Goal: Task Accomplishment & Management: Manage account settings

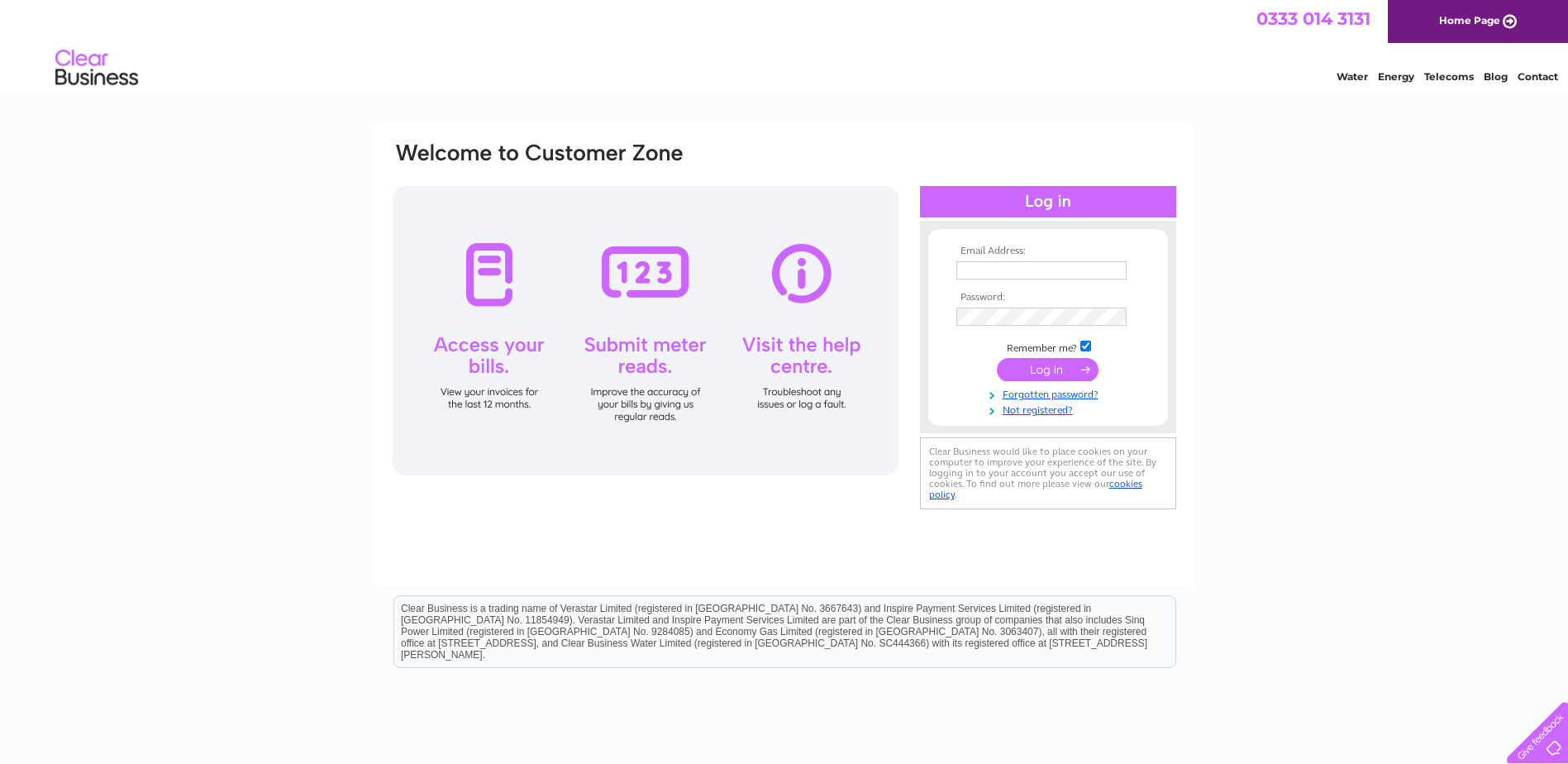
type input "info@westgarthautoservices.co.uk"
click at [1047, 371] on input "submit" at bounding box center [1048, 369] width 102 height 23
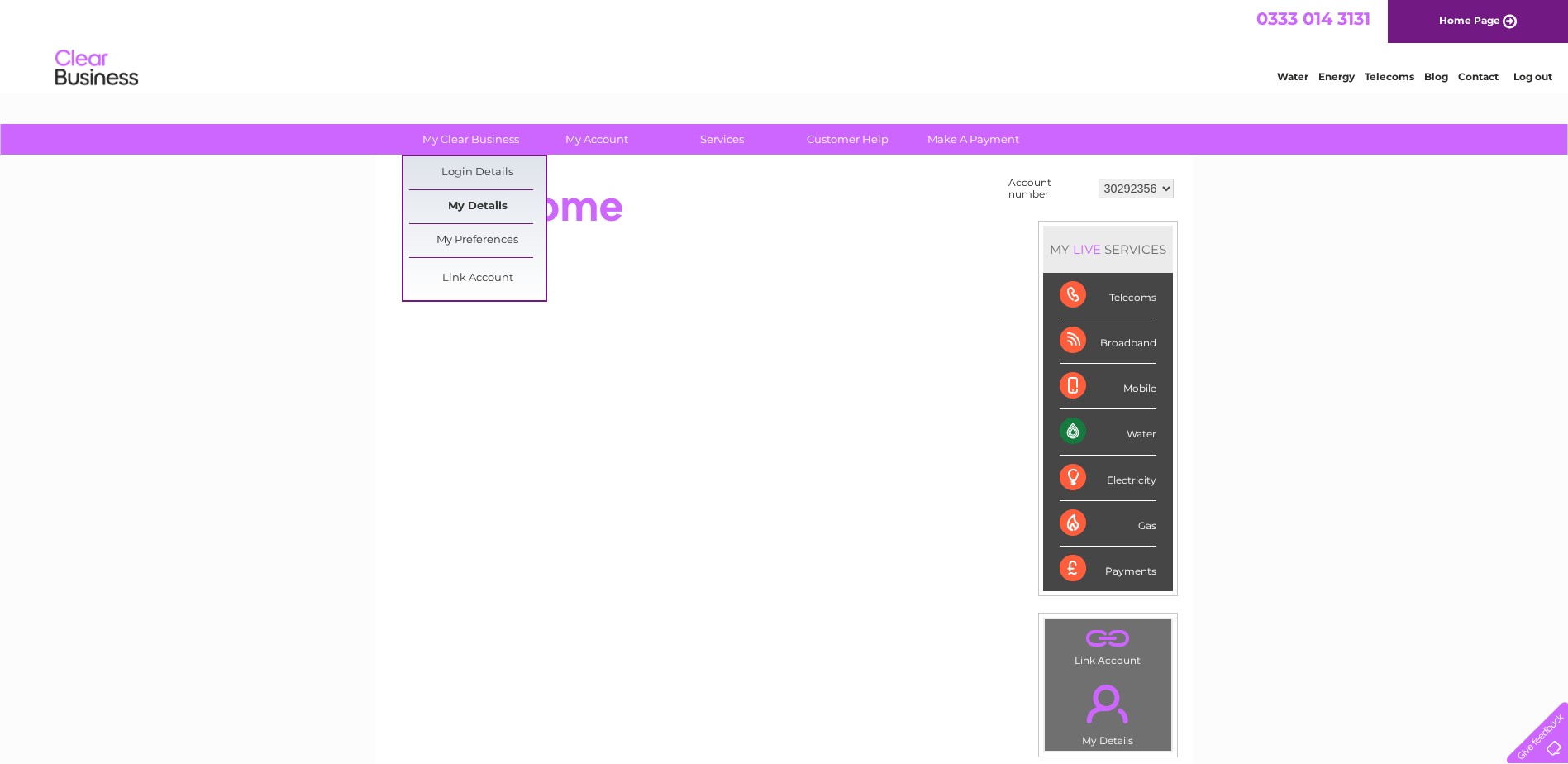
click at [462, 200] on link "My Details" at bounding box center [476, 206] width 137 height 33
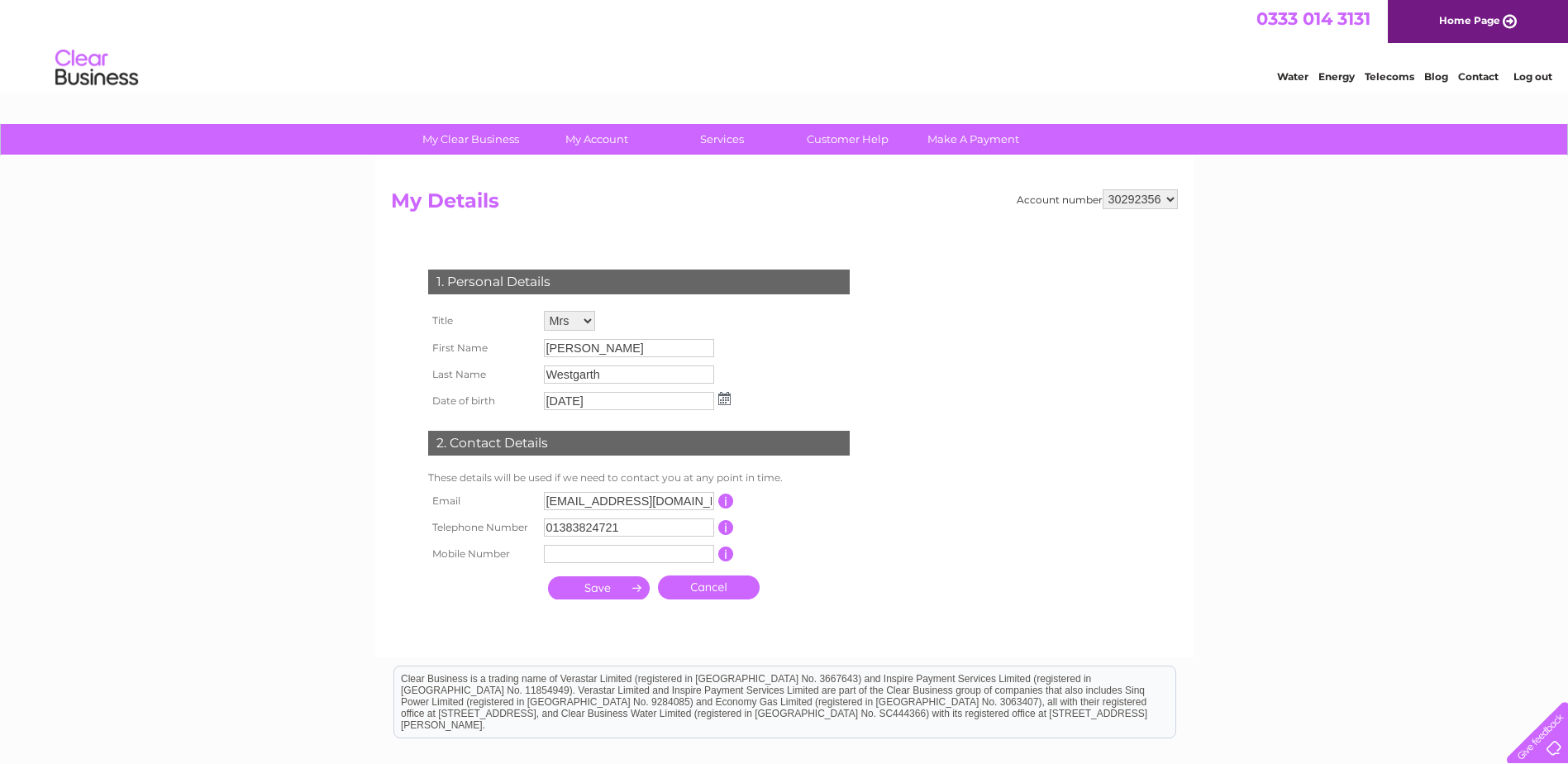
click at [725, 504] on input "button" at bounding box center [727, 501] width 16 height 15
drag, startPoint x: 546, startPoint y: 505, endPoint x: 757, endPoint y: 503, distance: 211.0
click at [757, 503] on tr "Email info@westgarthautoservices.co.uk This should be a valid email address" at bounding box center [645, 502] width 444 height 28
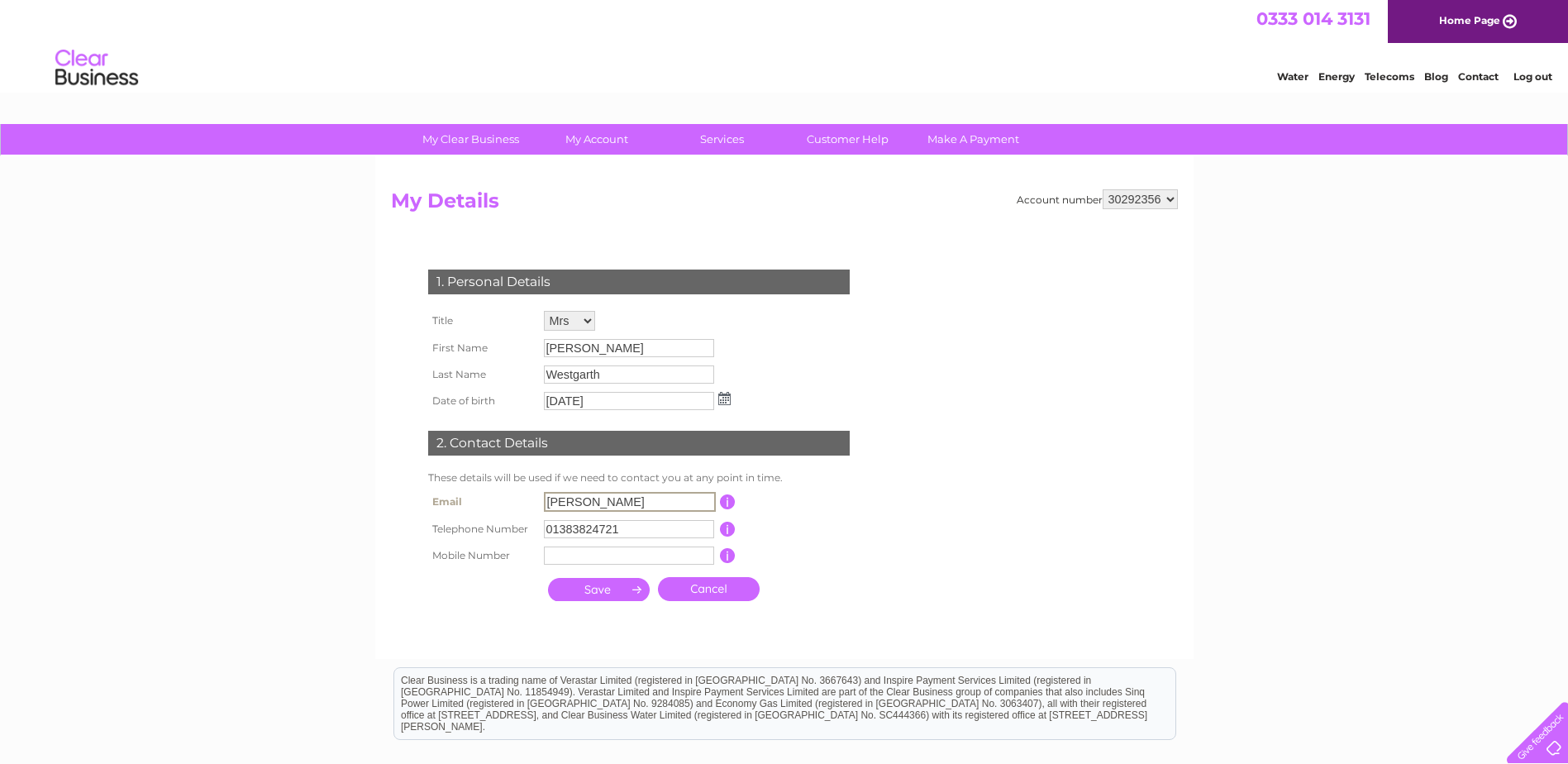
type input "jane@westgarthautoservices.uk"
click at [597, 589] on input "submit" at bounding box center [599, 587] width 102 height 23
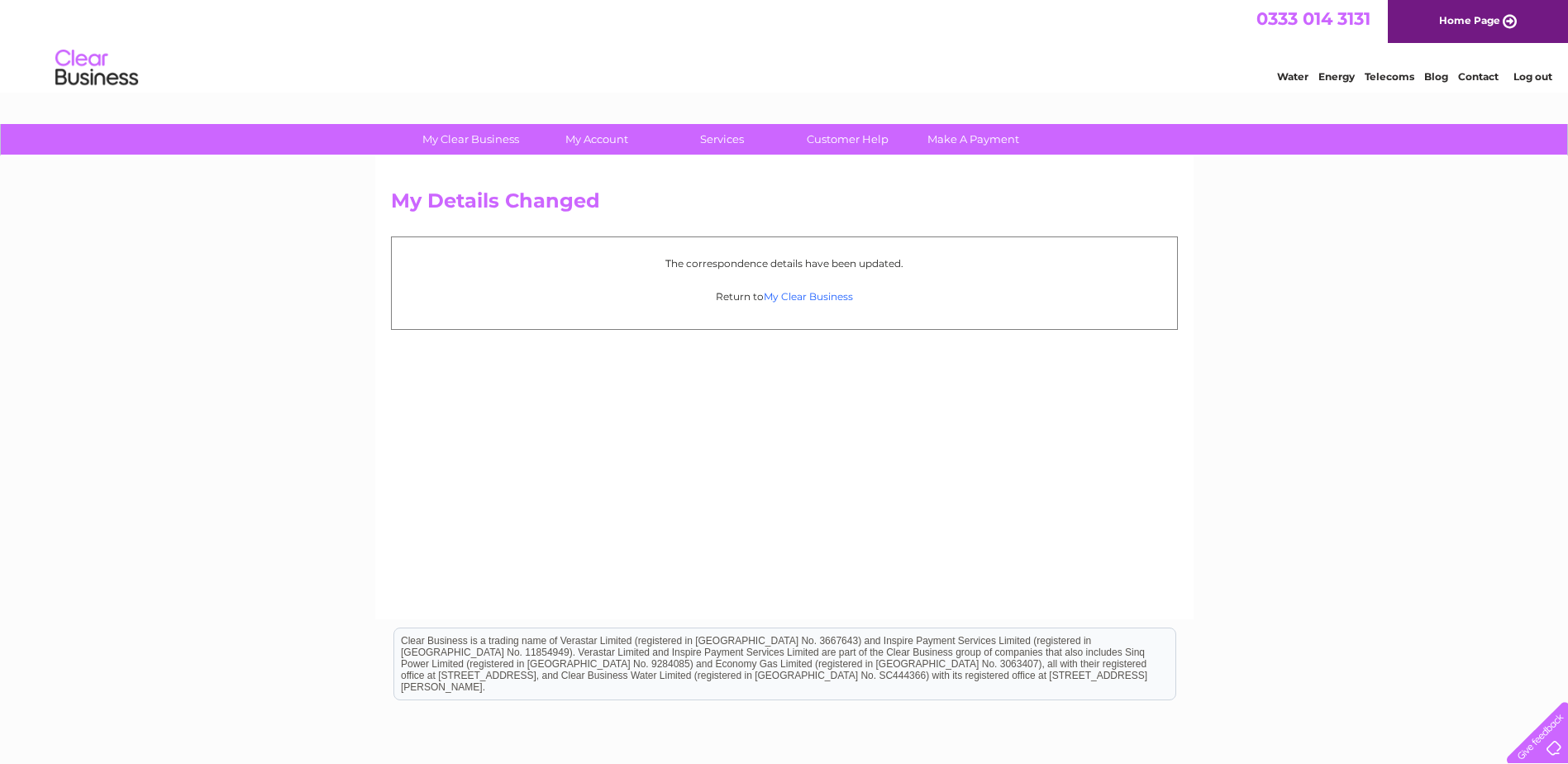
click at [815, 293] on link "My Clear Business" at bounding box center [808, 296] width 90 height 12
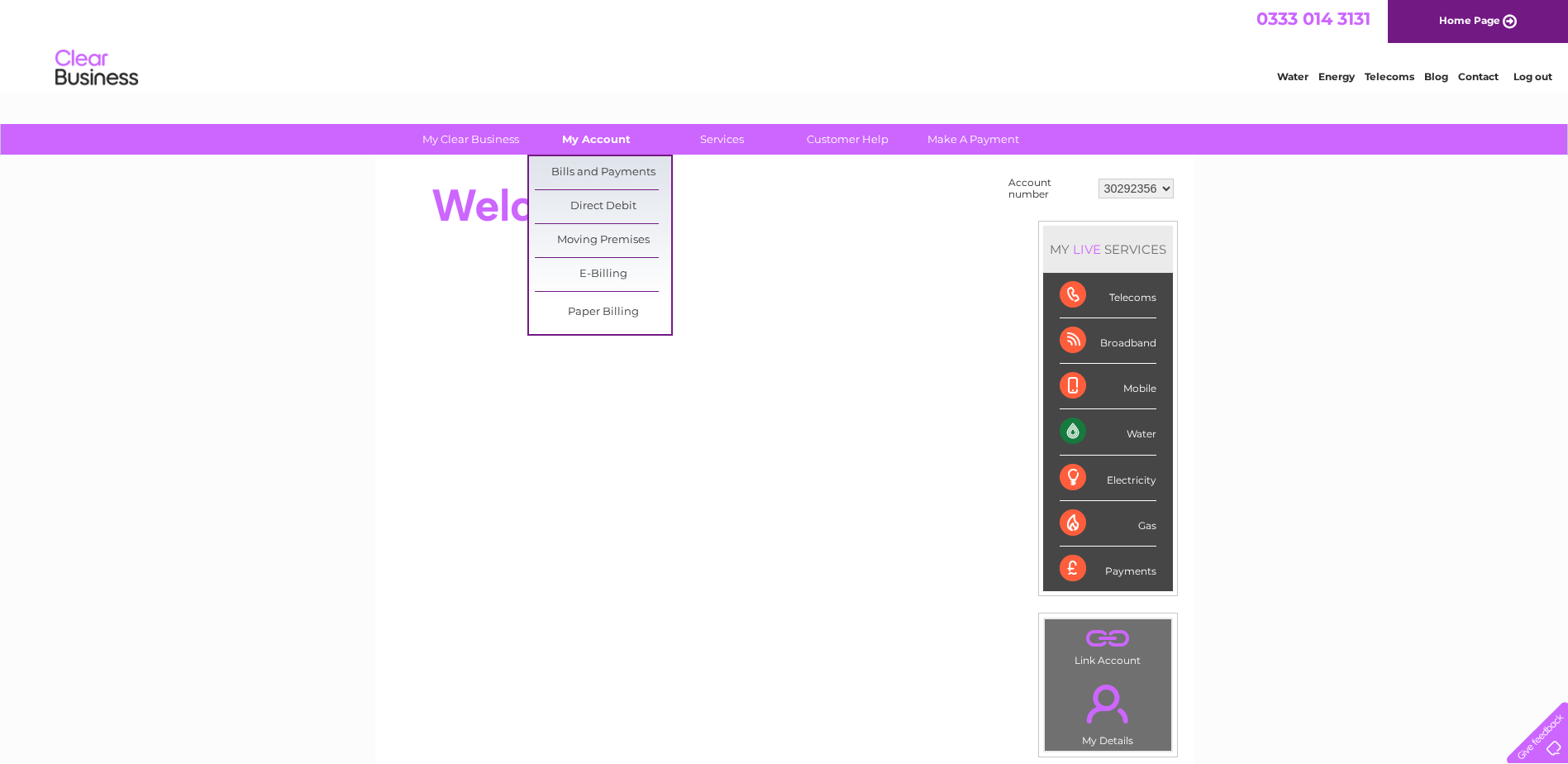
click at [588, 148] on link "My Account" at bounding box center [596, 139] width 137 height 31
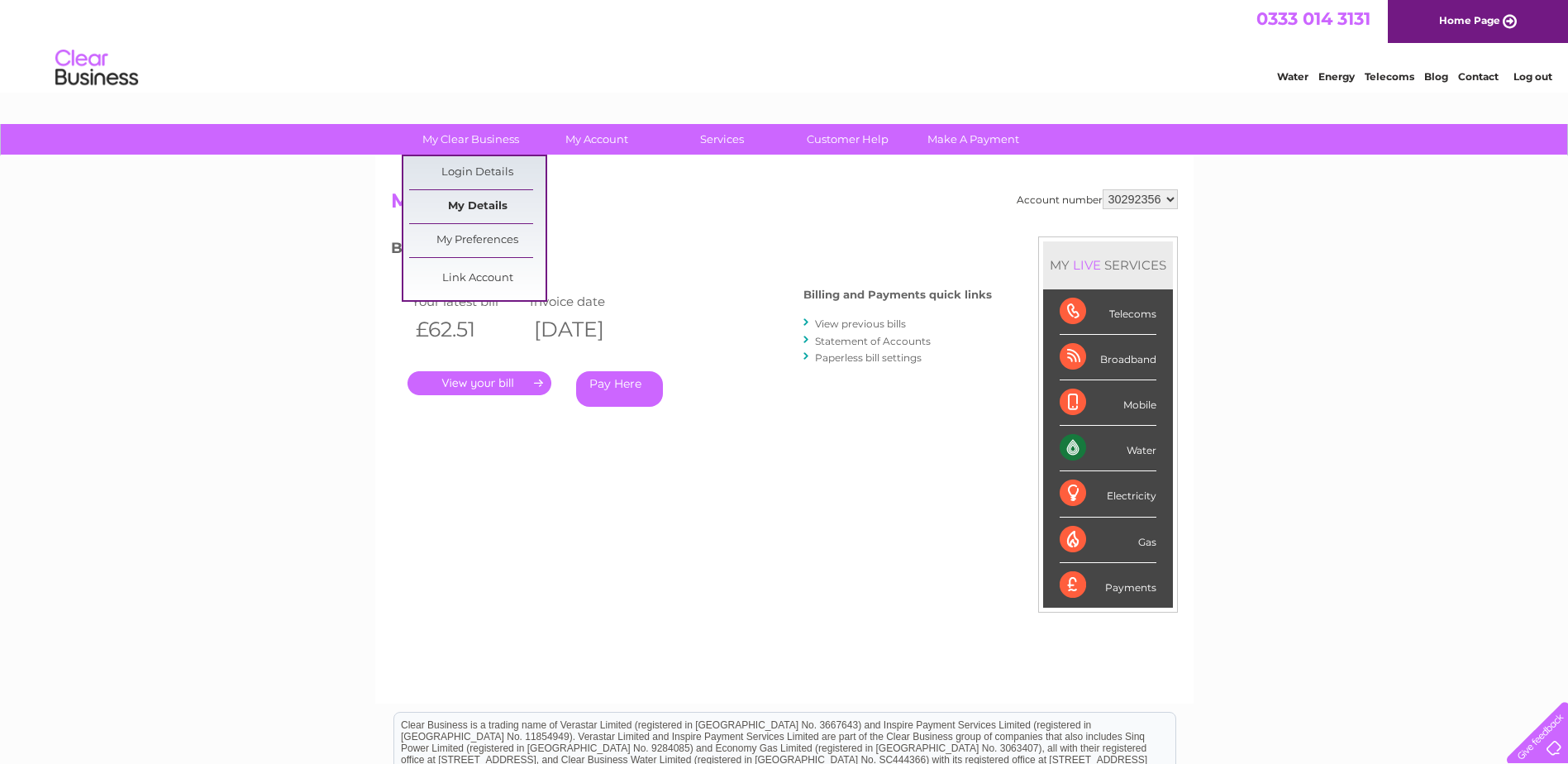
click at [466, 200] on link "My Details" at bounding box center [476, 206] width 137 height 33
